Goal: Task Accomplishment & Management: Use online tool/utility

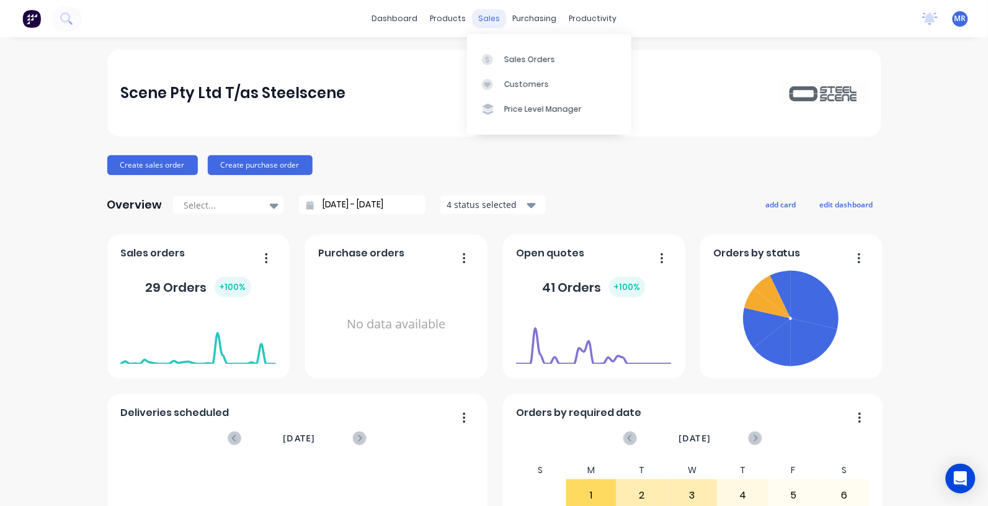
click at [481, 22] on div "sales" at bounding box center [489, 18] width 34 height 19
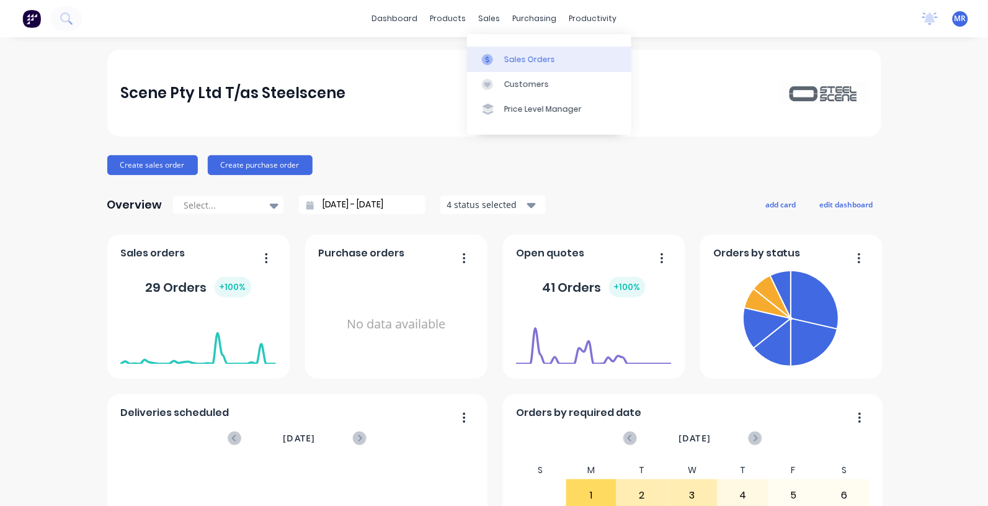
click at [528, 65] on link "Sales Orders" at bounding box center [549, 59] width 164 height 25
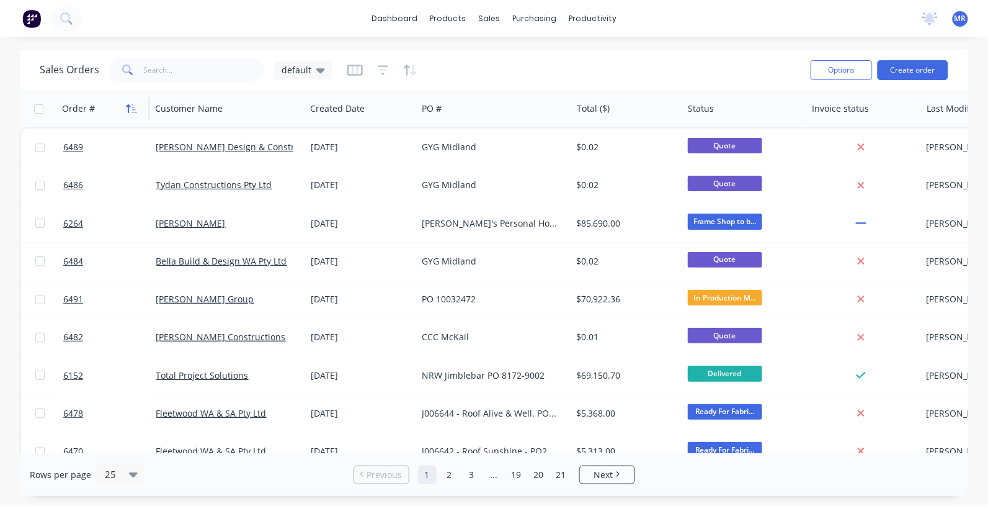
click at [132, 112] on icon "button" at bounding box center [135, 108] width 6 height 9
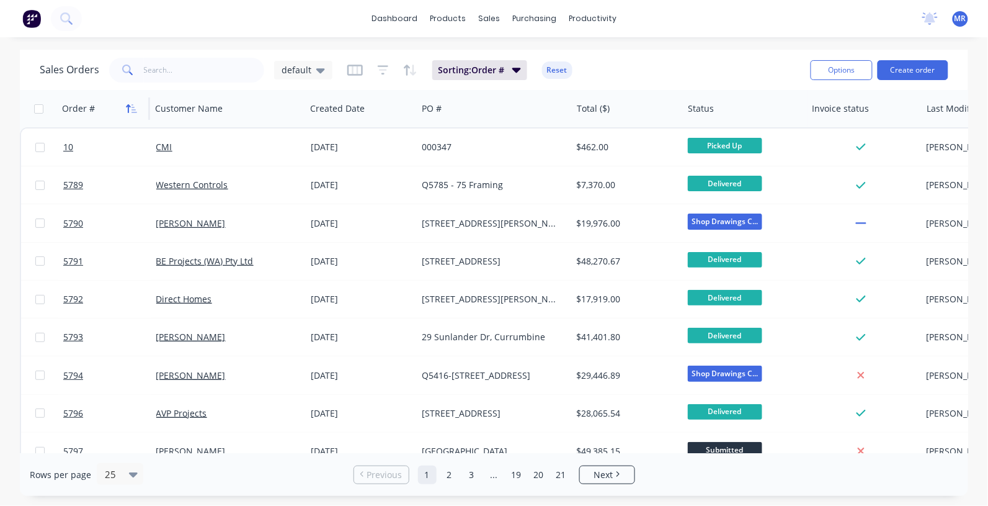
click at [132, 110] on icon "button" at bounding box center [131, 109] width 11 height 10
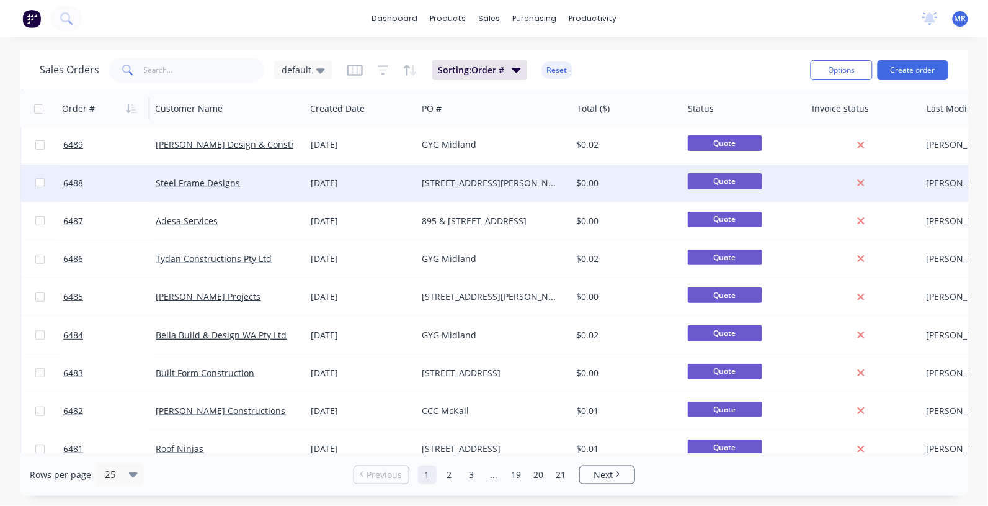
scroll to position [78, 0]
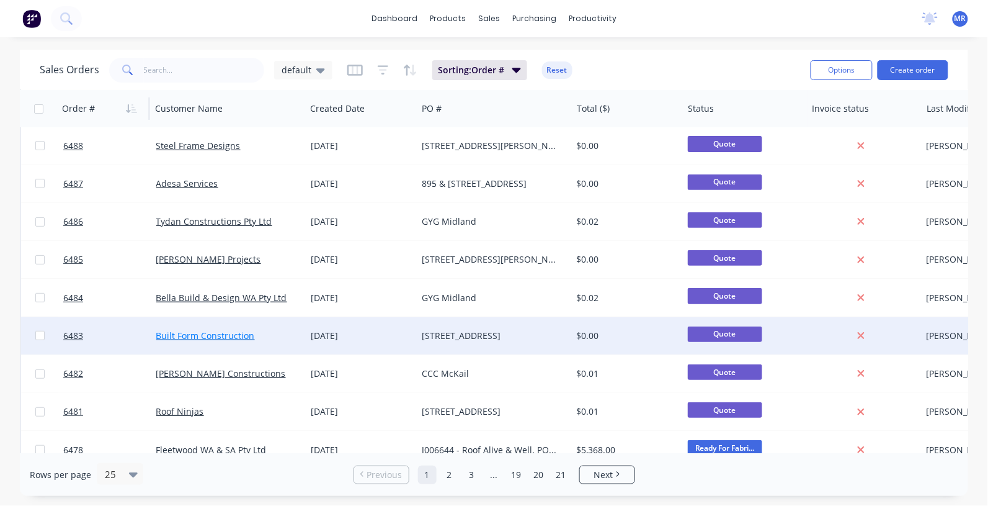
click at [219, 337] on link "Built Form Construction" at bounding box center [205, 335] width 99 height 12
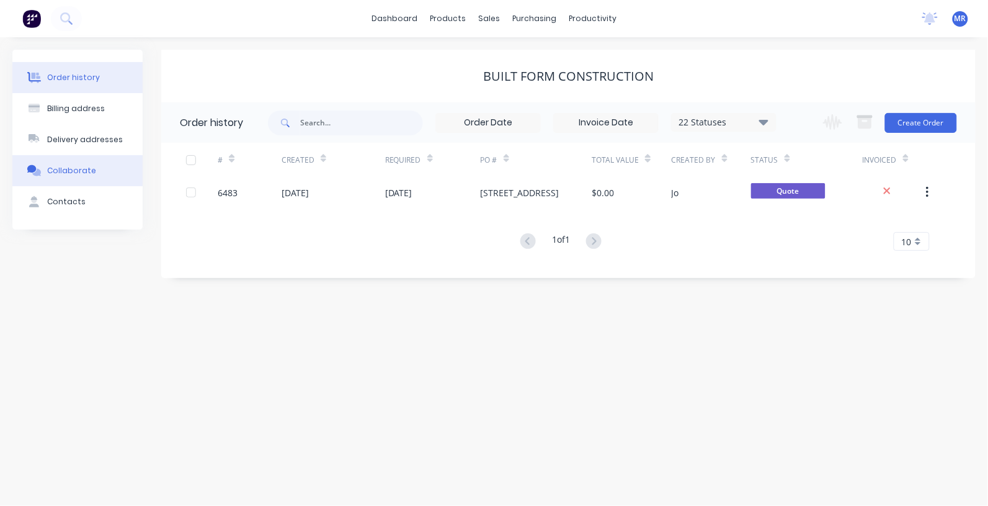
click at [82, 169] on div "Collaborate" at bounding box center [71, 170] width 49 height 11
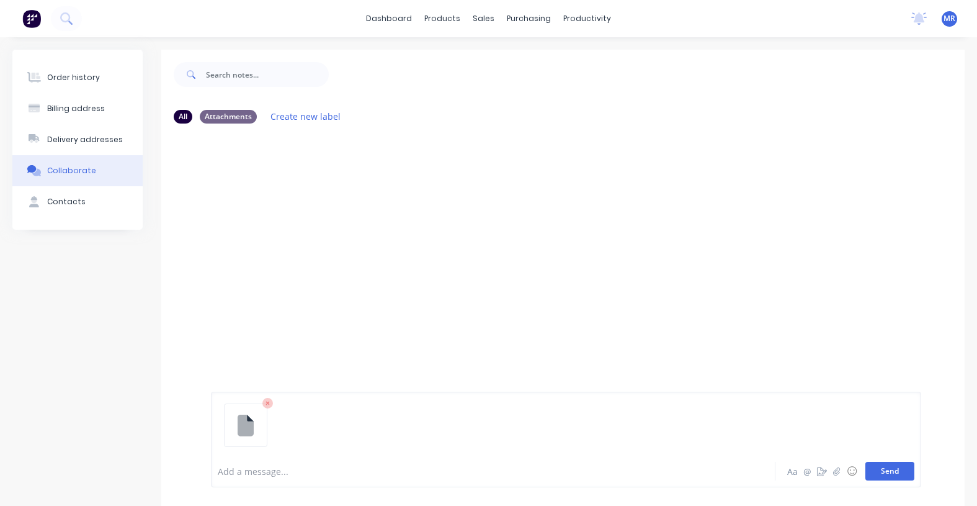
click at [880, 469] on button "Send" at bounding box center [890, 471] width 49 height 19
click at [64, 169] on div "Collaborate" at bounding box center [71, 170] width 49 height 11
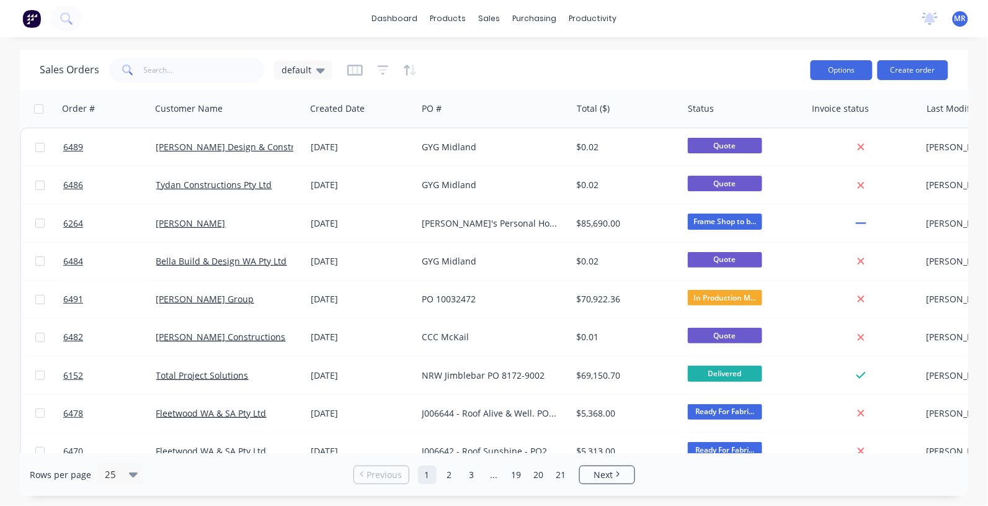
click at [851, 73] on button "Options" at bounding box center [842, 70] width 62 height 20
click at [721, 60] on div "Sales Orders default" at bounding box center [420, 70] width 761 height 30
click at [131, 113] on button "button" at bounding box center [131, 108] width 19 height 19
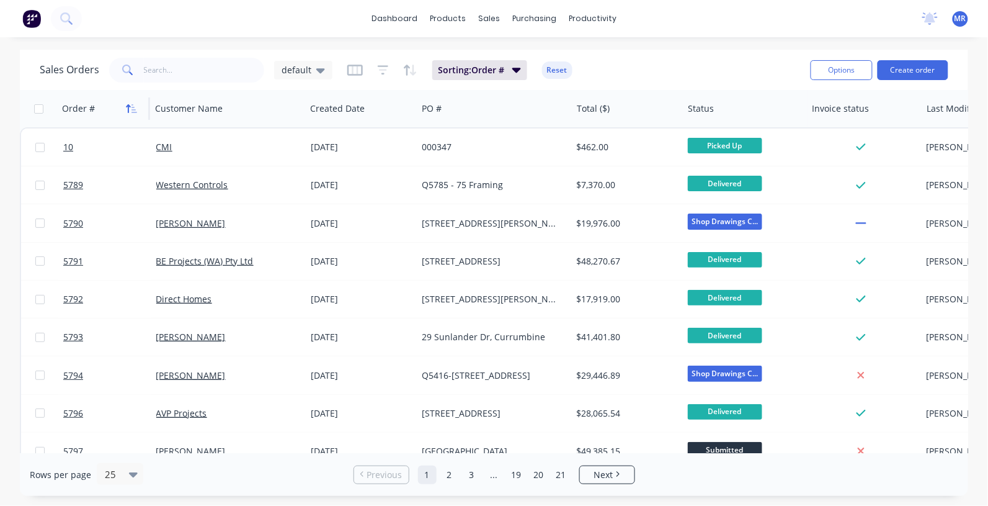
click at [132, 106] on icon "button" at bounding box center [131, 109] width 11 height 10
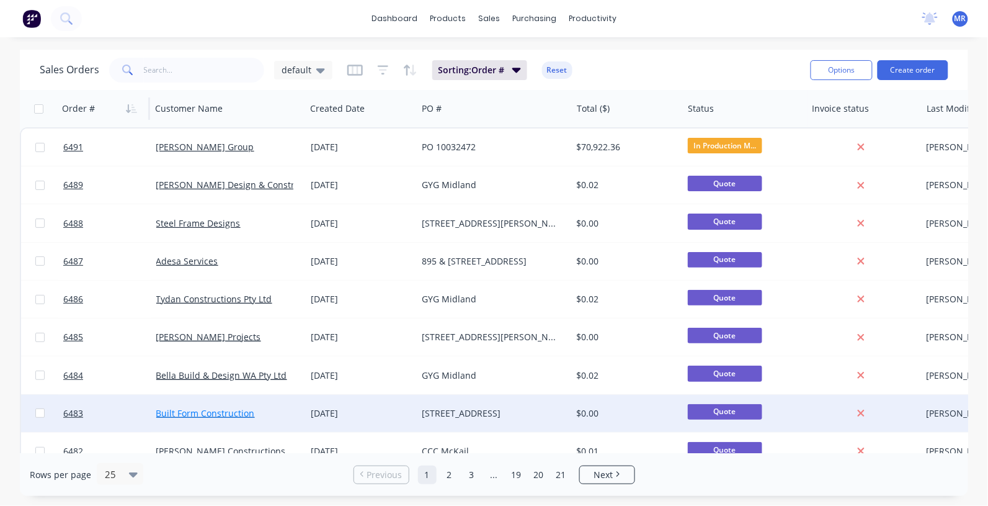
click at [206, 408] on link "Built Form Construction" at bounding box center [205, 413] width 99 height 12
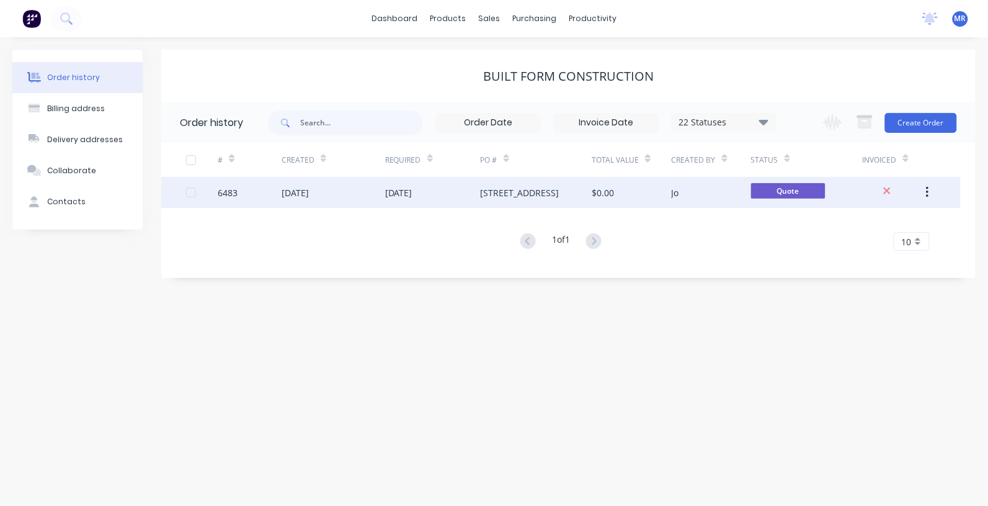
click at [538, 194] on div "[STREET_ADDRESS]" at bounding box center [520, 192] width 79 height 13
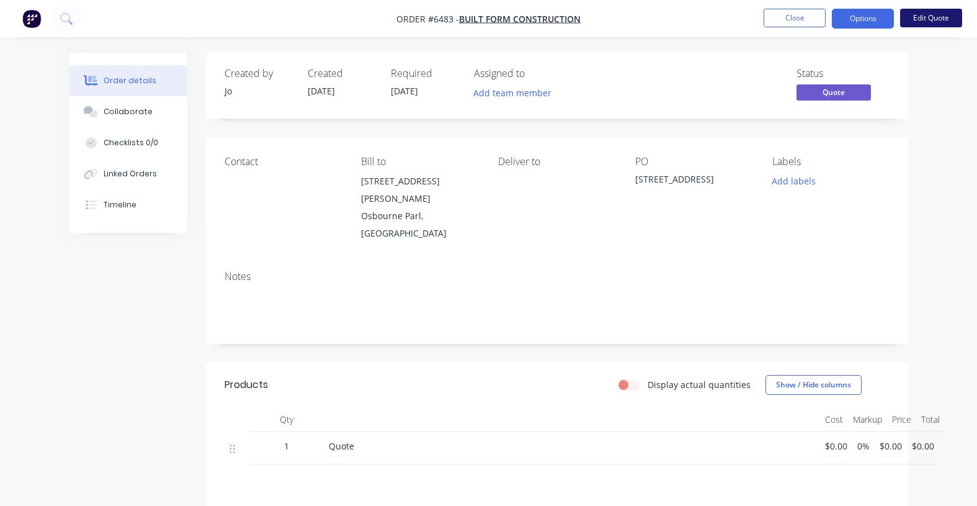
click at [944, 19] on button "Edit Quote" at bounding box center [931, 18] width 62 height 19
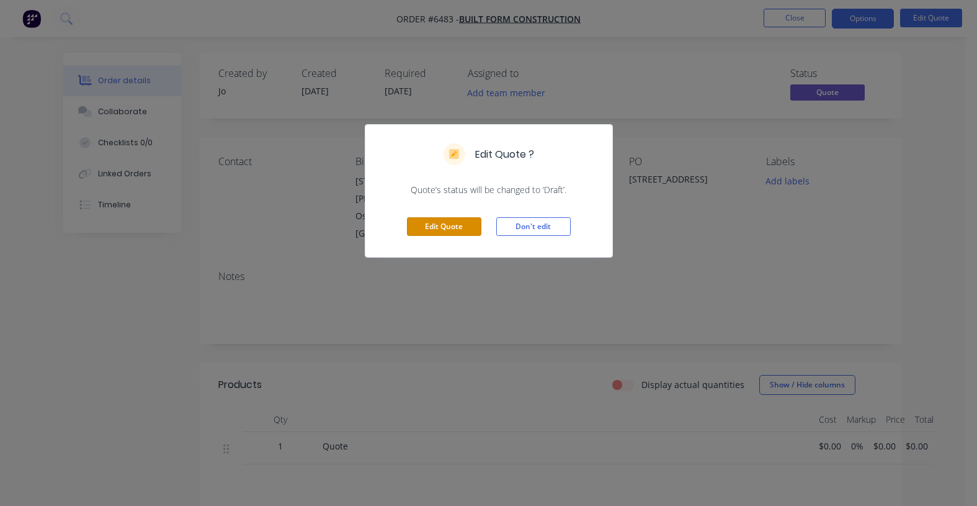
click at [436, 234] on button "Edit Quote" at bounding box center [444, 226] width 74 height 19
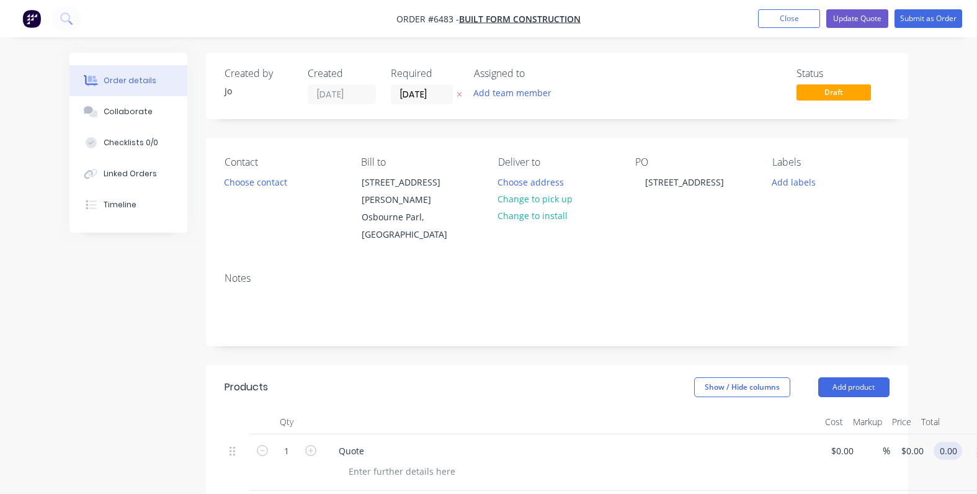
click at [951, 442] on input "0.00" at bounding box center [951, 451] width 24 height 18
type input "0.01"
type input "$0.01"
click at [581, 377] on div "Show / Hide columns Add product" at bounding box center [627, 387] width 524 height 20
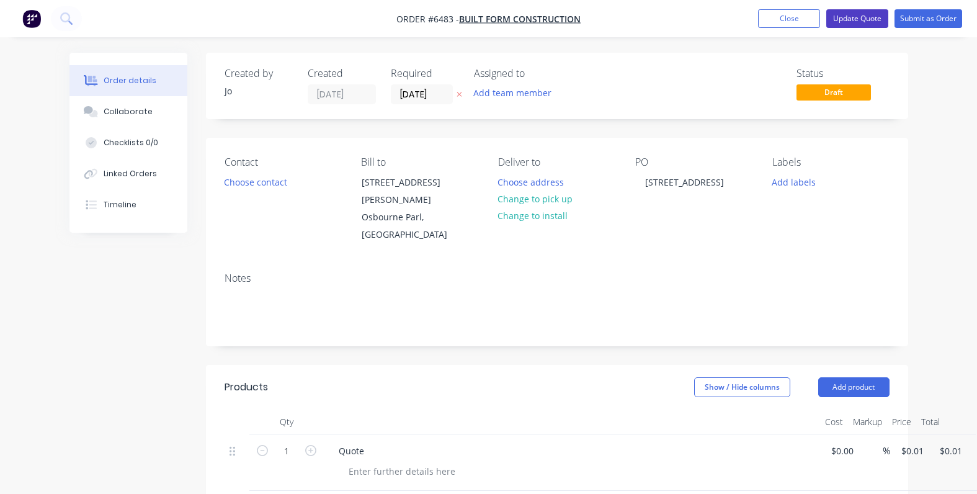
click at [855, 23] on button "Update Quote" at bounding box center [857, 18] width 62 height 19
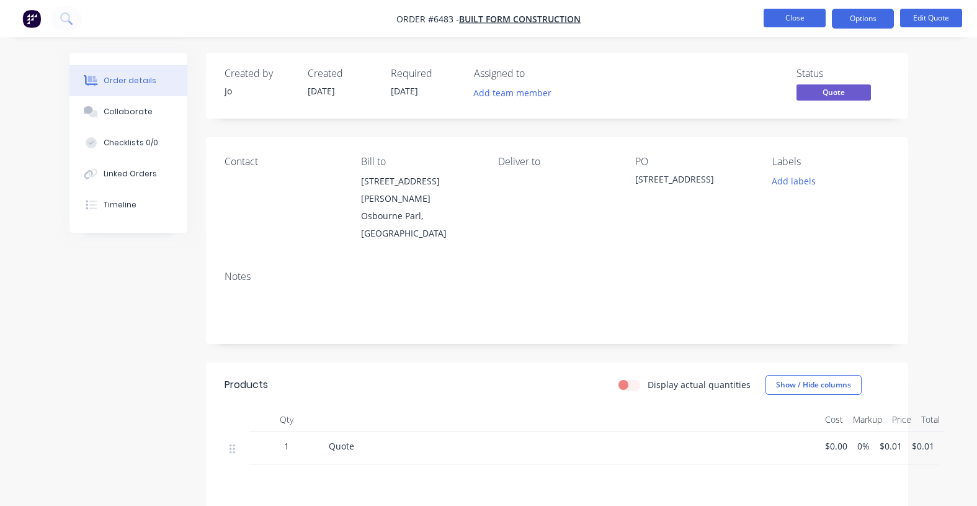
click at [791, 20] on button "Close" at bounding box center [795, 18] width 62 height 19
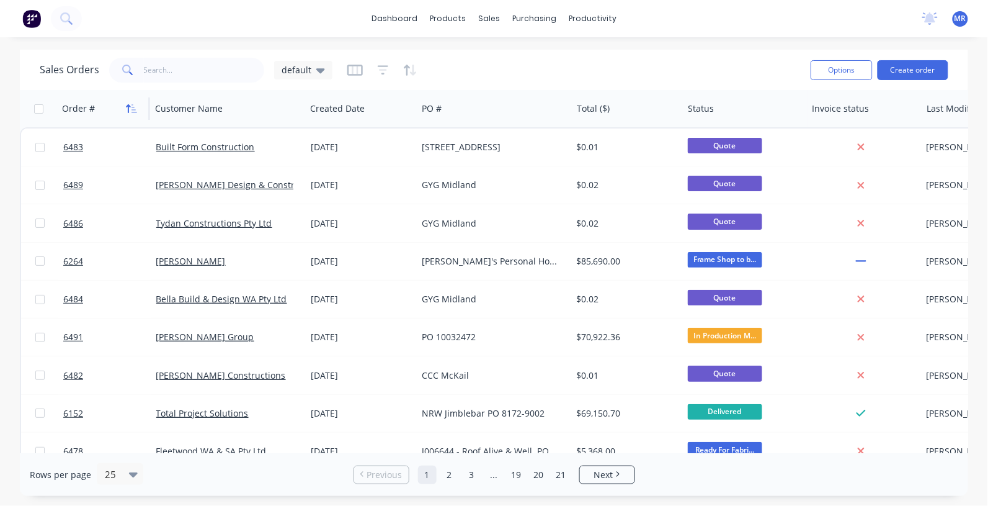
click at [126, 104] on icon "button" at bounding box center [131, 109] width 11 height 10
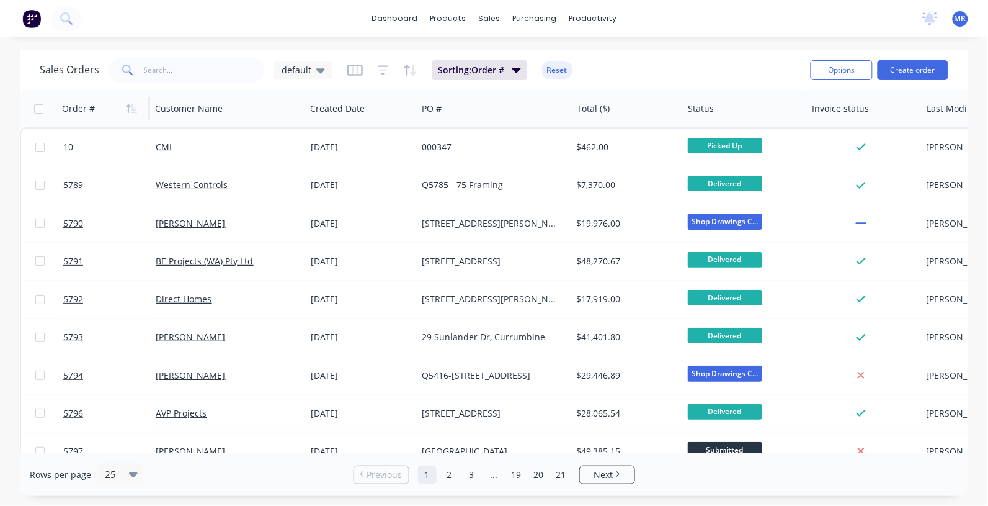
click at [126, 104] on icon "button" at bounding box center [131, 109] width 11 height 10
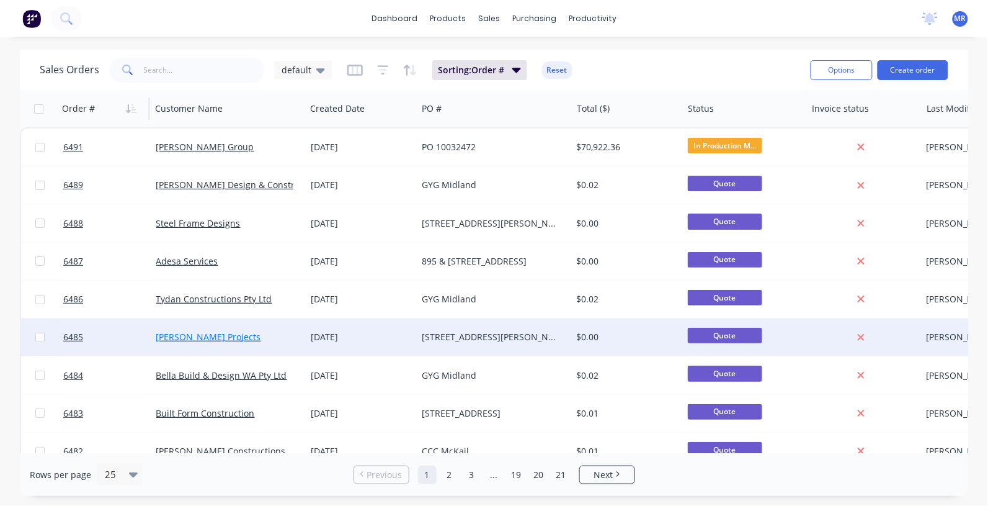
click at [215, 337] on link "[PERSON_NAME] Projects" at bounding box center [208, 337] width 105 height 12
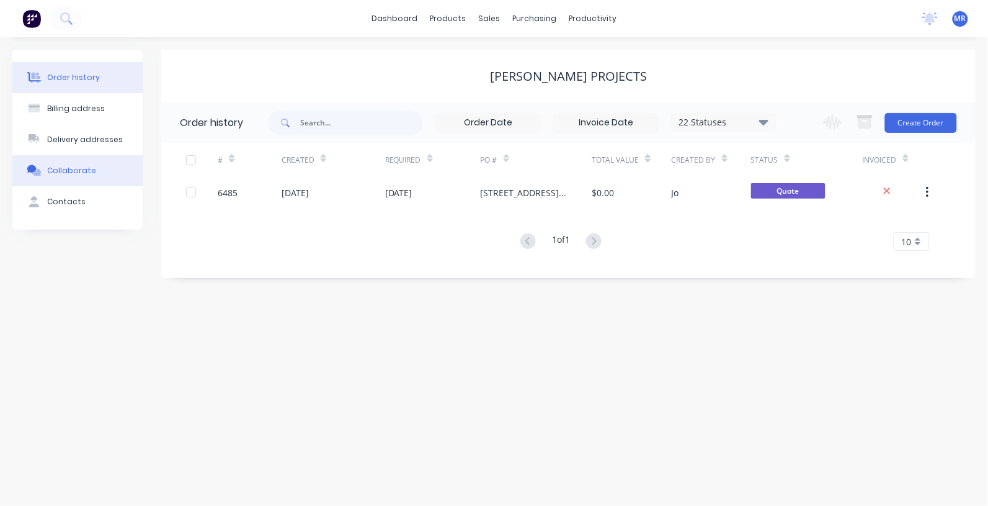
click at [69, 171] on div "Collaborate" at bounding box center [71, 170] width 49 height 11
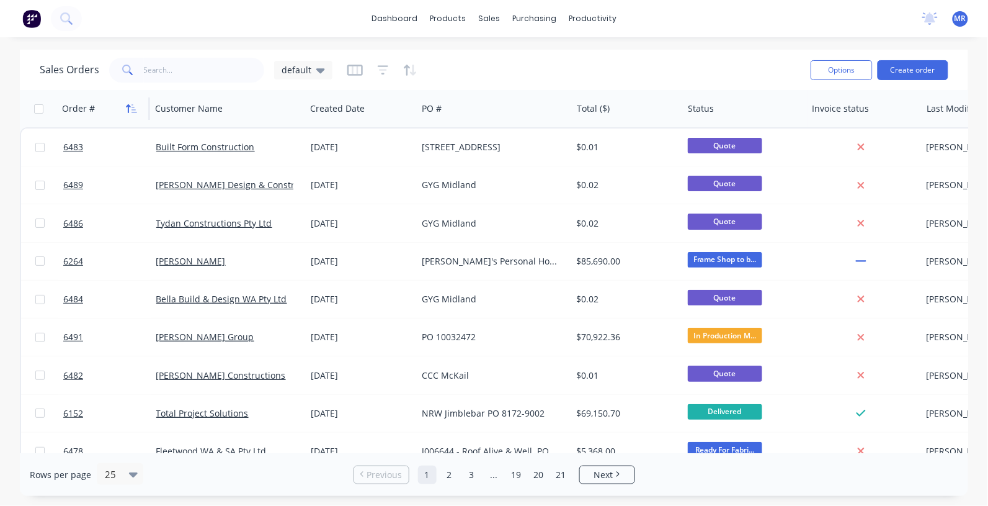
click at [130, 104] on icon "button" at bounding box center [131, 109] width 11 height 10
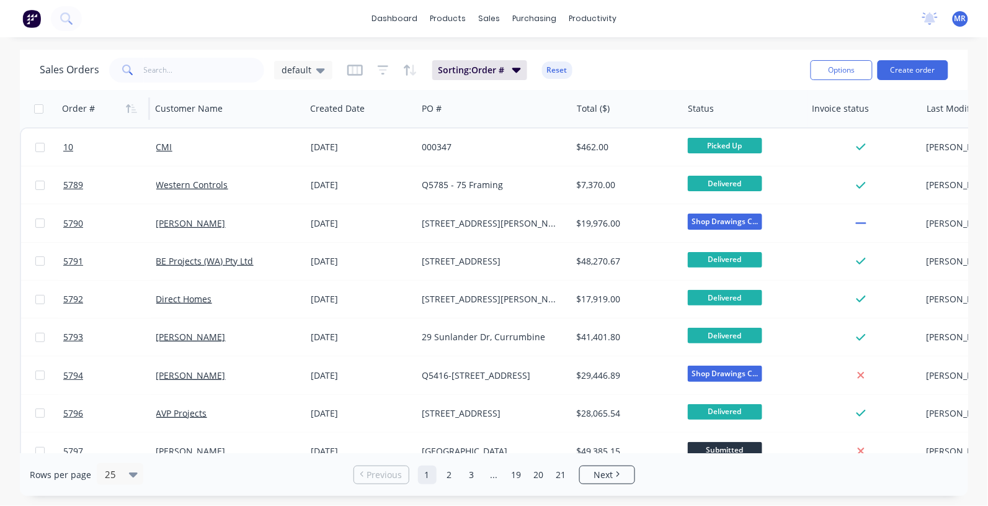
click at [130, 104] on icon "button" at bounding box center [131, 109] width 11 height 10
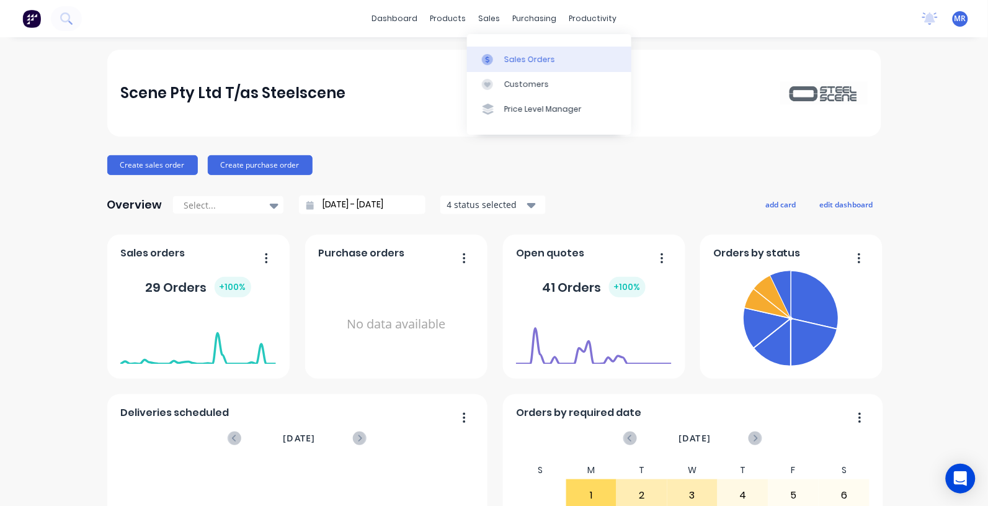
click at [503, 58] on link "Sales Orders" at bounding box center [549, 59] width 164 height 25
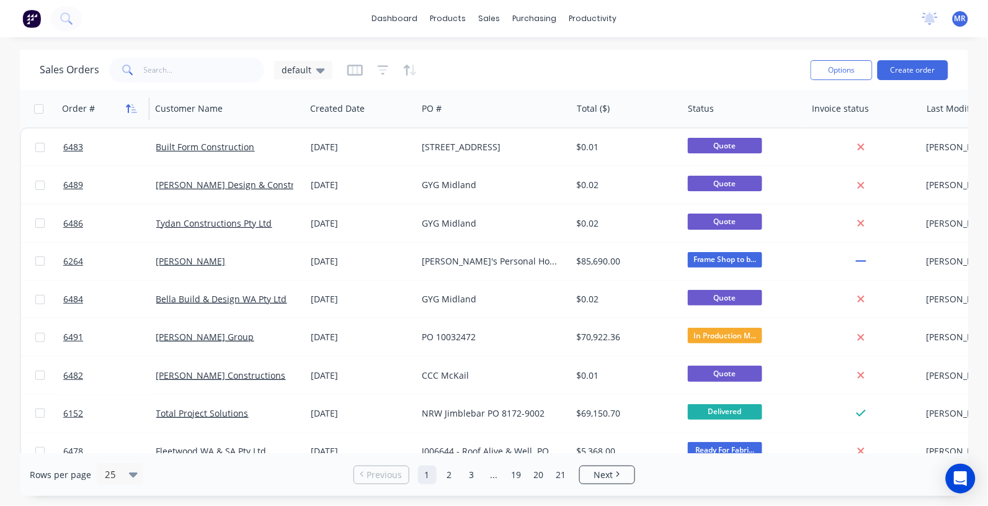
click at [132, 106] on icon "button" at bounding box center [131, 109] width 11 height 10
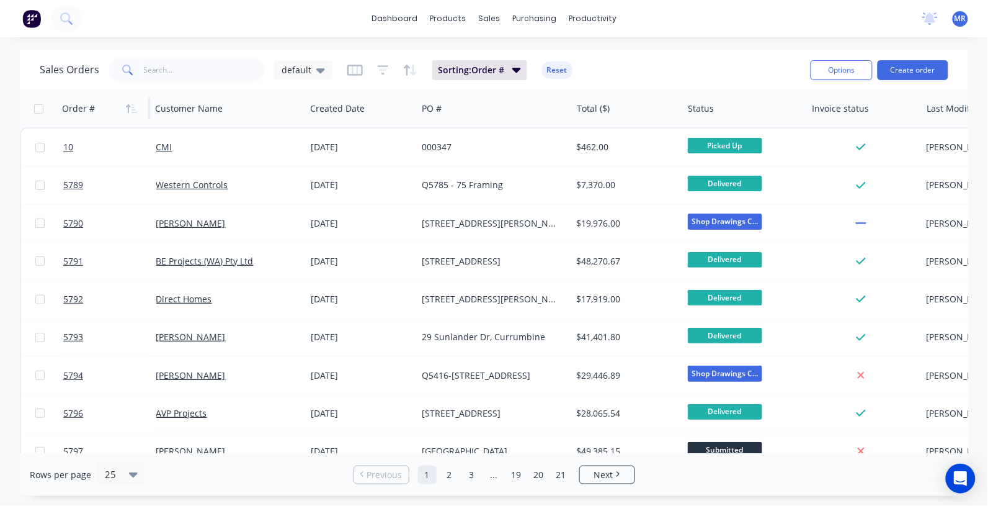
click at [132, 106] on icon "button" at bounding box center [131, 109] width 11 height 10
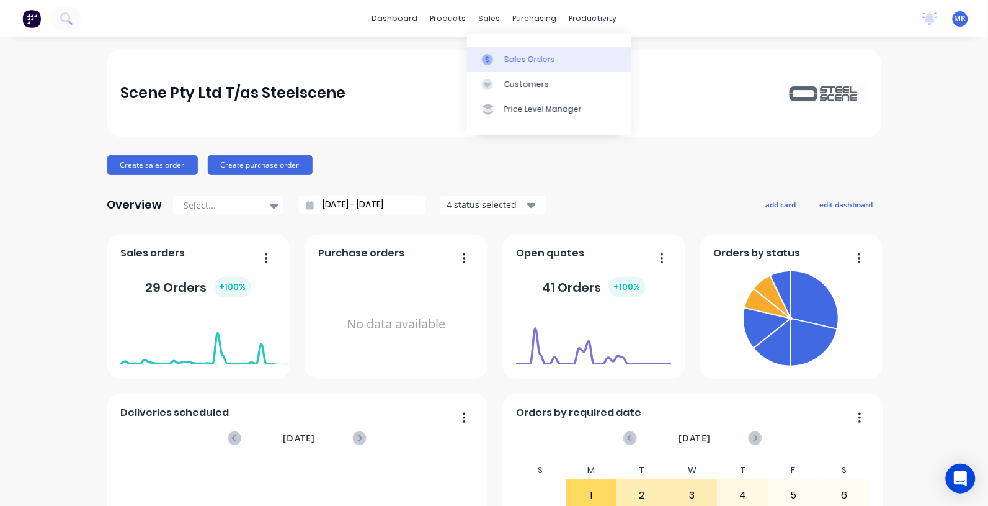
click at [522, 57] on div "Sales Orders" at bounding box center [529, 59] width 51 height 11
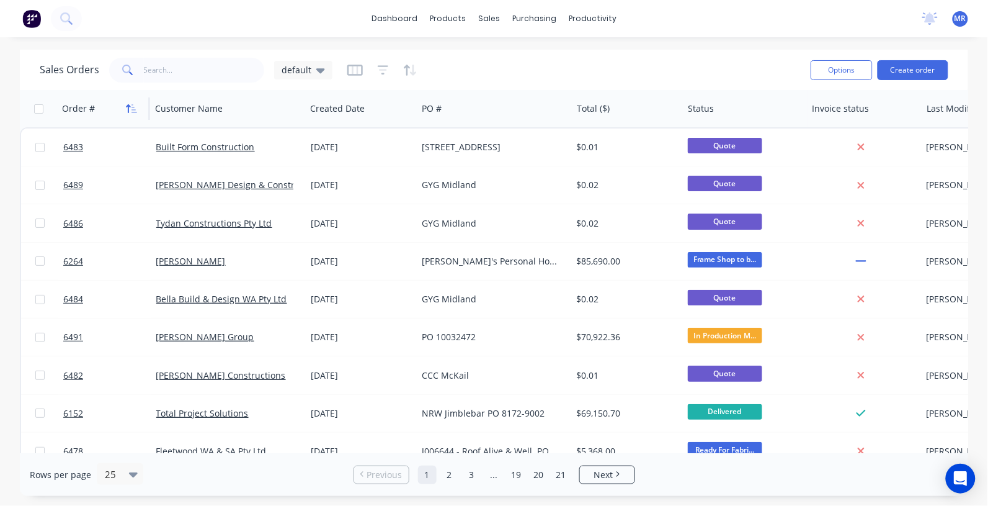
click at [128, 113] on button "button" at bounding box center [131, 108] width 19 height 19
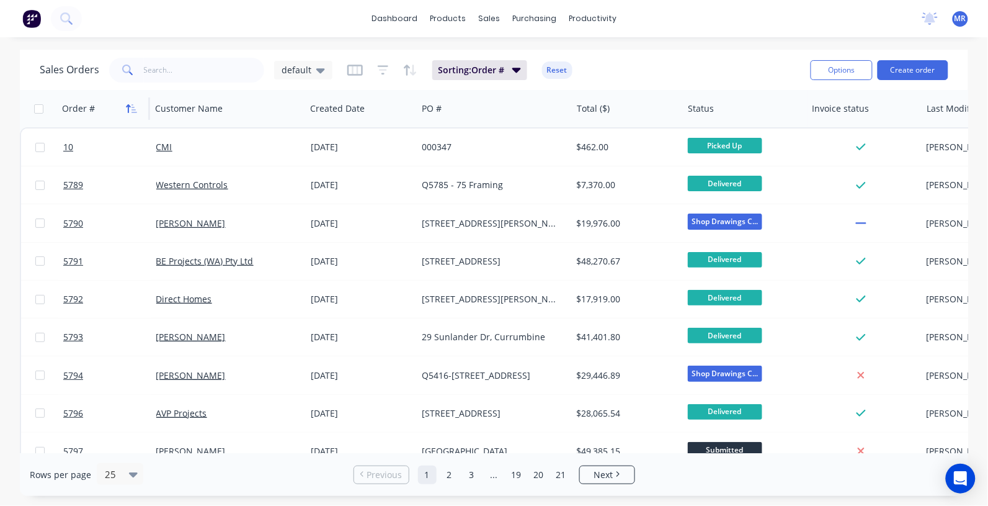
click at [128, 110] on icon "button" at bounding box center [131, 109] width 11 height 10
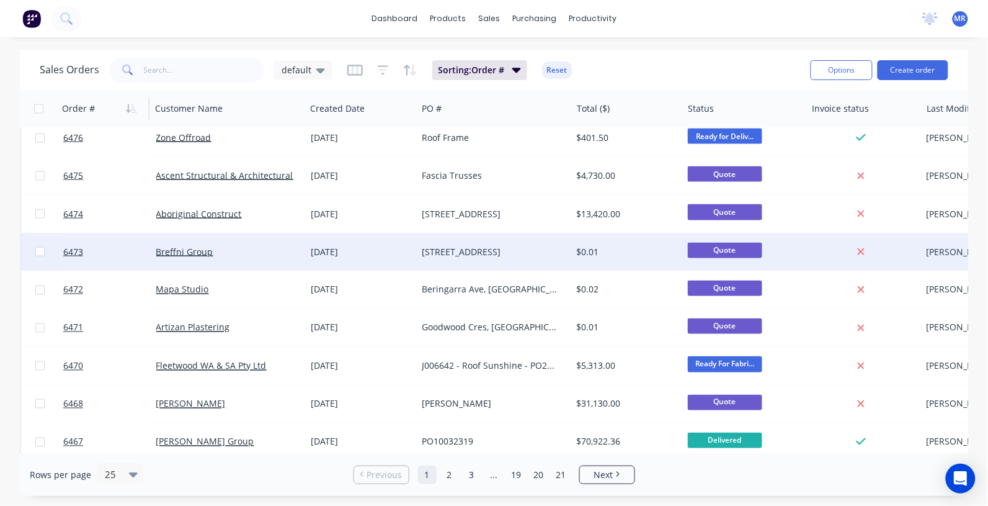
scroll to position [543, 0]
